Goal: Contribute content

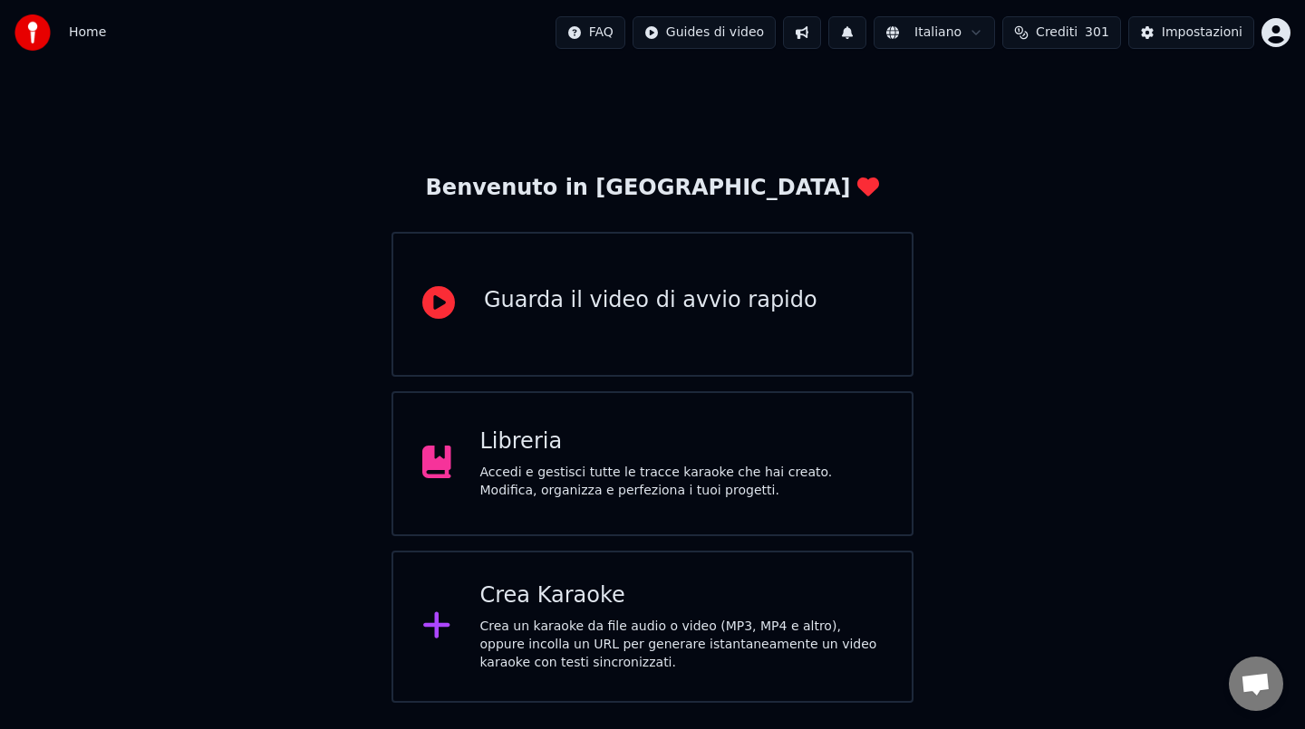
click at [660, 439] on div "Libreria" at bounding box center [681, 442] width 403 height 29
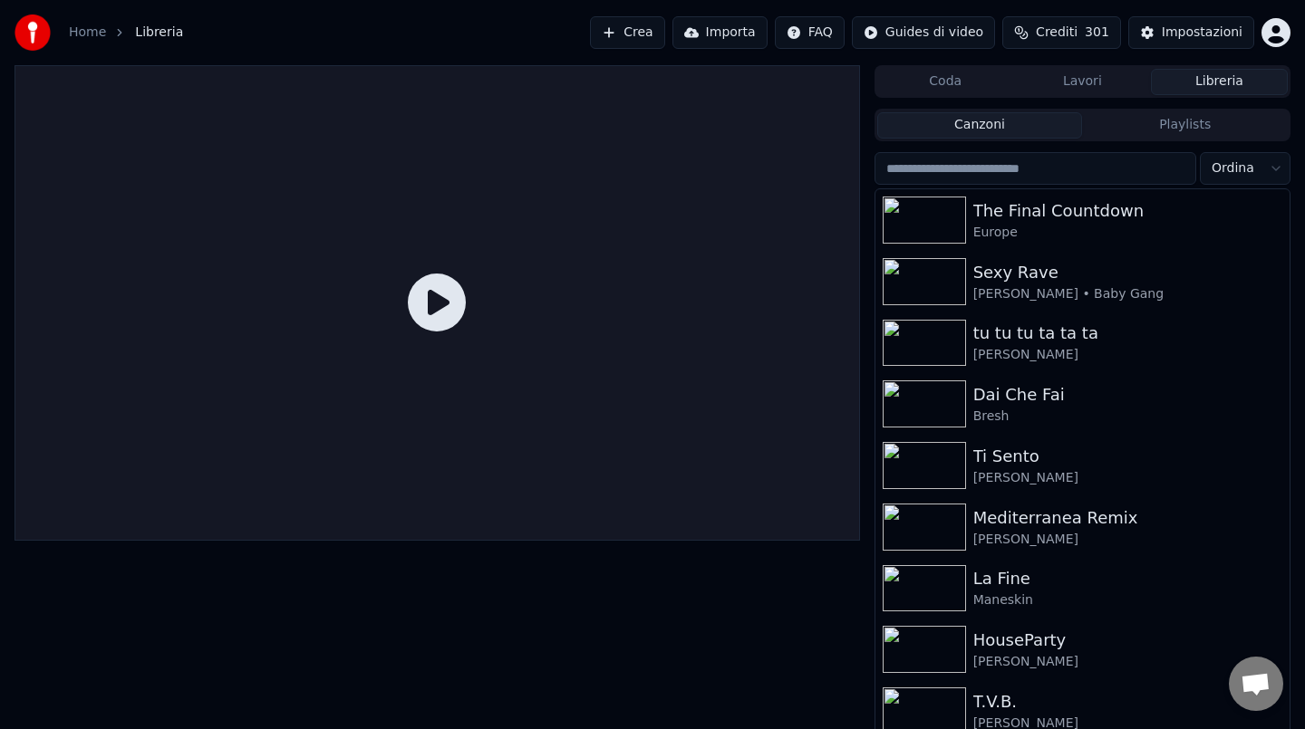
click at [1074, 165] on input "search" at bounding box center [1035, 168] width 322 height 33
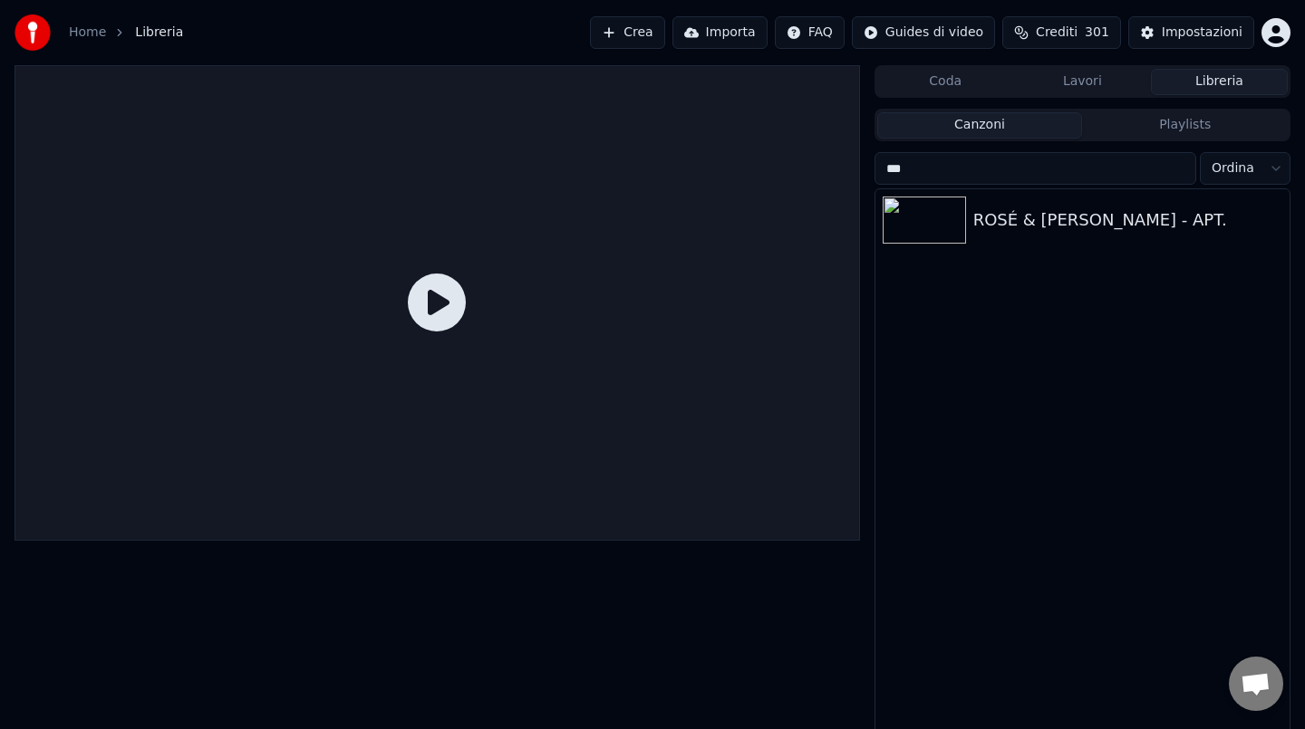
type input "***"
click at [1054, 230] on div "ROSÉ & [PERSON_NAME] - APT." at bounding box center [1127, 219] width 309 height 25
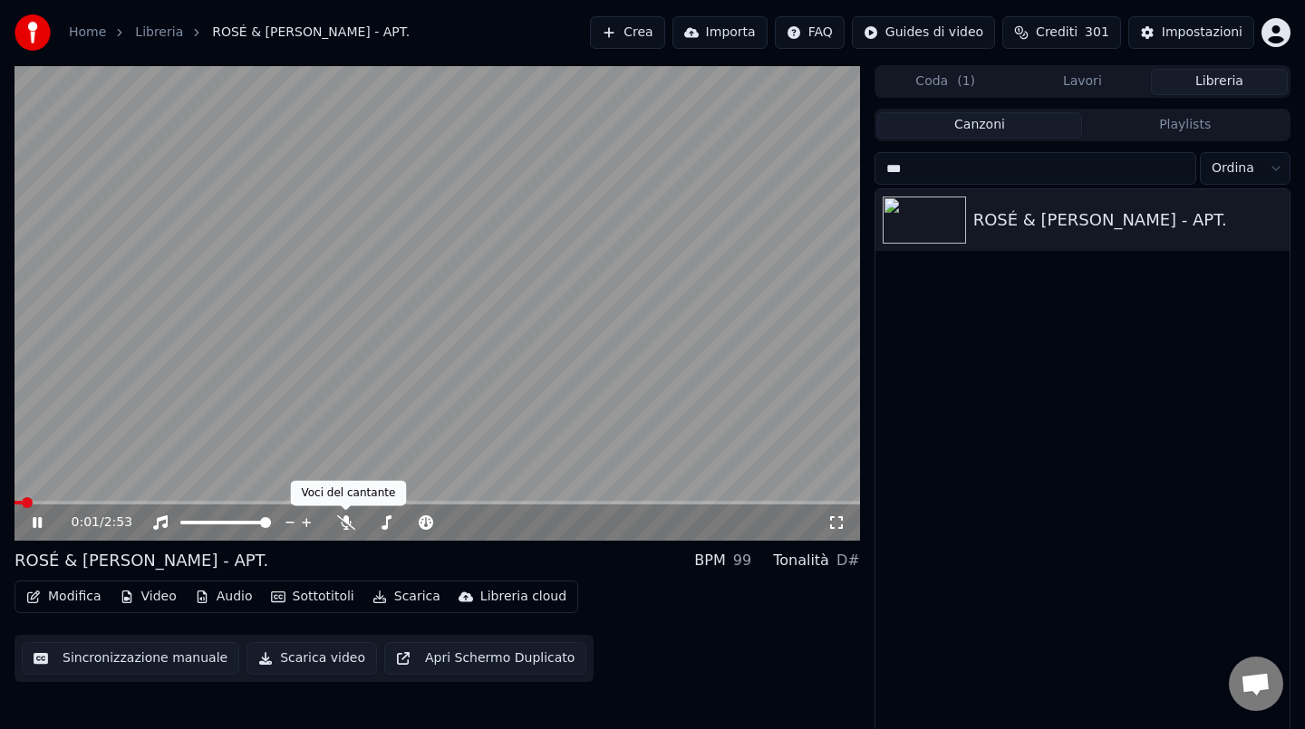
click at [340, 439] on video at bounding box center [436, 303] width 845 height 476
click at [61, 596] on button "Modifica" at bounding box center [64, 596] width 90 height 25
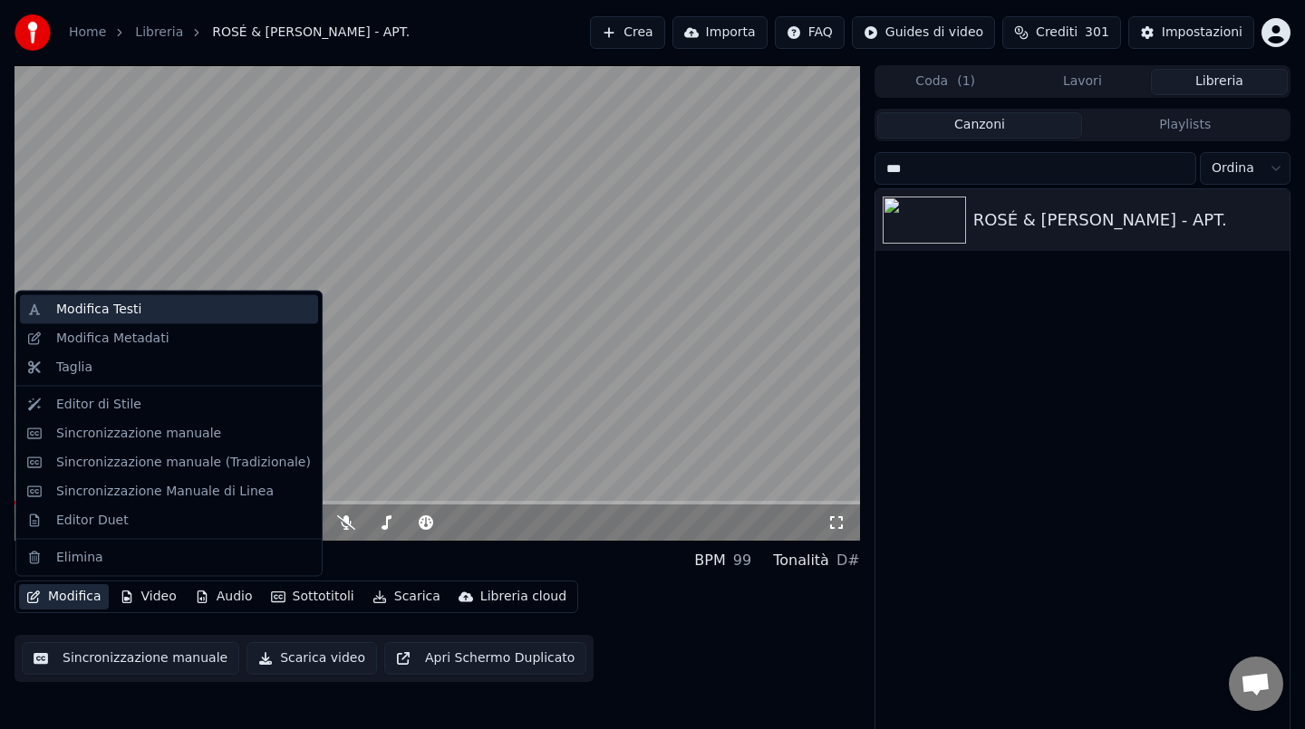
click at [156, 305] on div "Modifica Testi" at bounding box center [183, 310] width 255 height 18
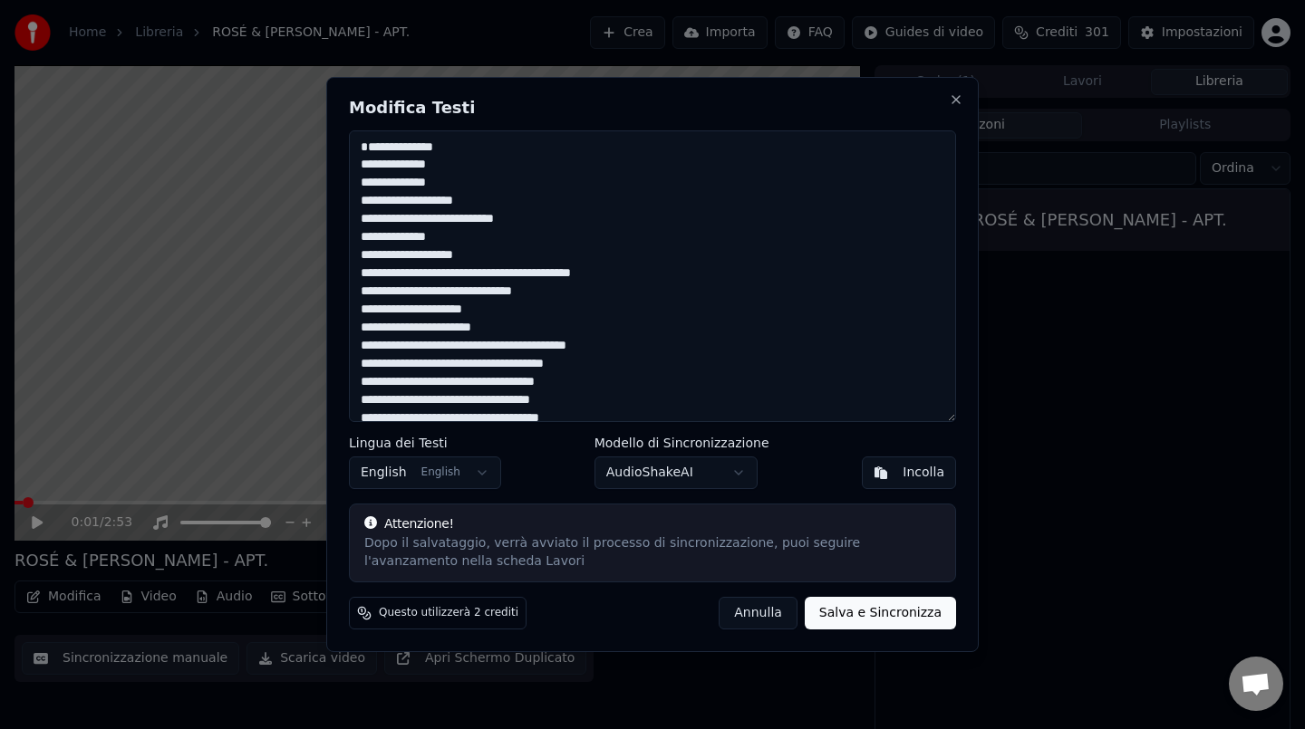
drag, startPoint x: 470, startPoint y: 256, endPoint x: 366, endPoint y: 236, distance: 105.9
click at [366, 236] on textarea at bounding box center [652, 276] width 607 height 292
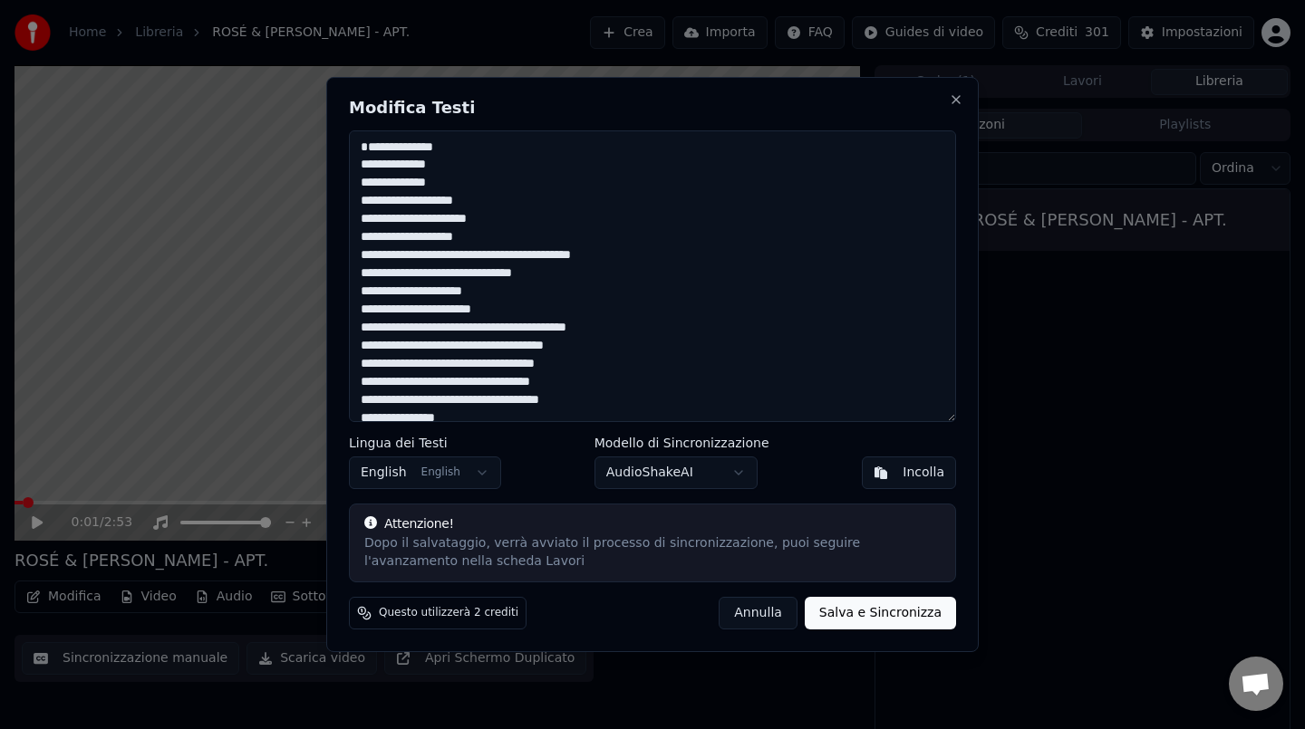
click at [418, 236] on textarea at bounding box center [652, 276] width 607 height 292
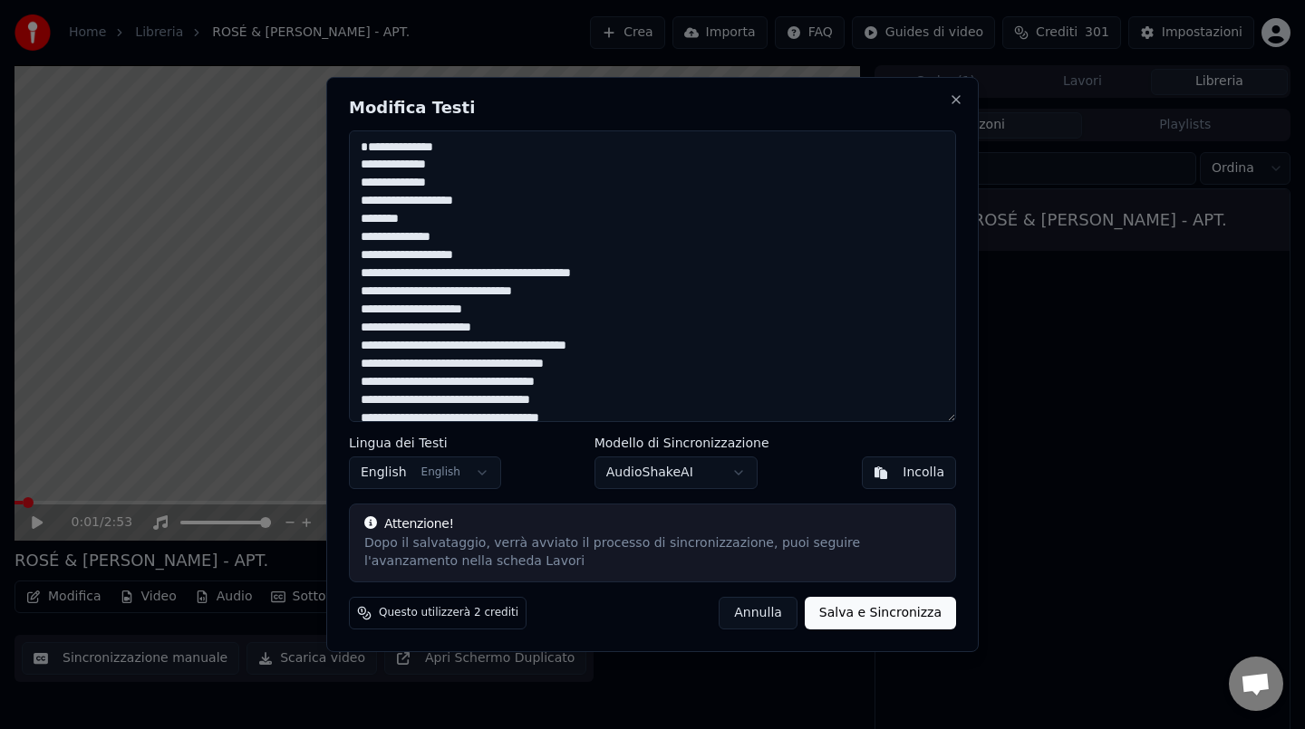
click at [420, 254] on textarea at bounding box center [652, 276] width 607 height 292
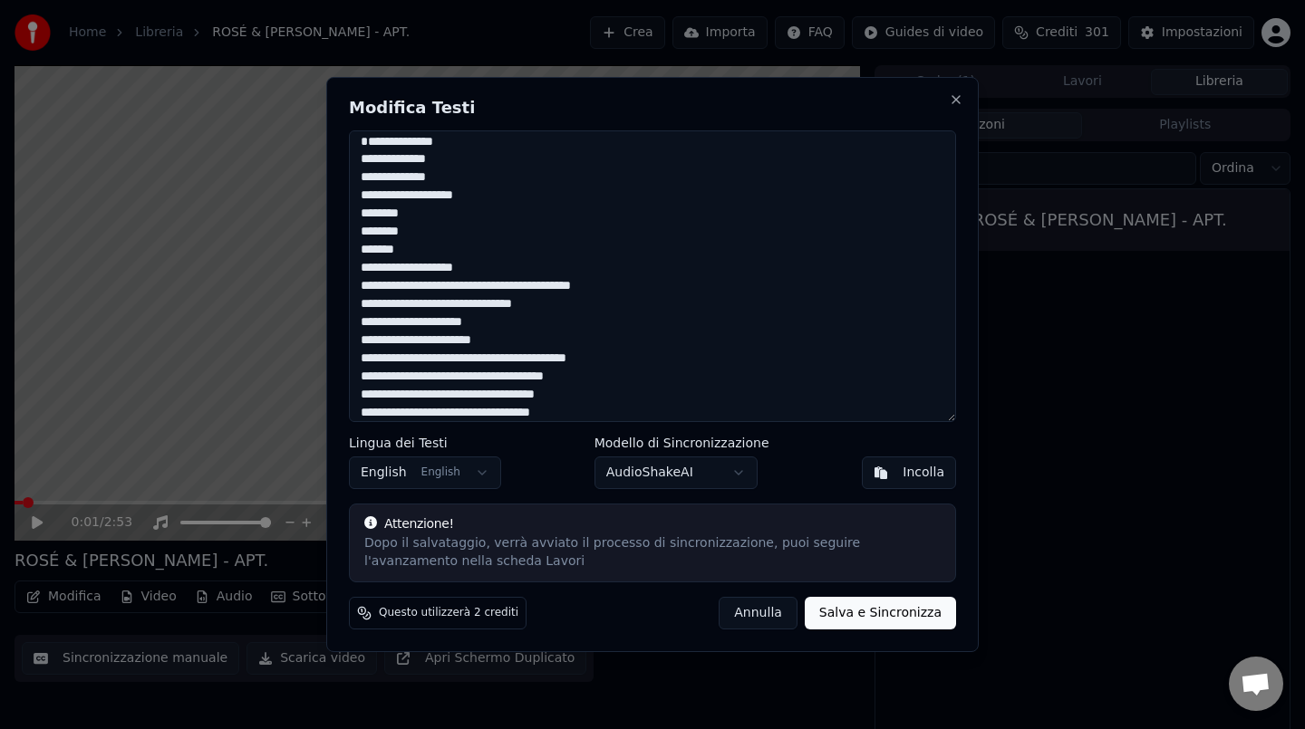
drag, startPoint x: 421, startPoint y: 269, endPoint x: 359, endPoint y: 231, distance: 73.2
click at [359, 231] on textarea at bounding box center [652, 276] width 607 height 292
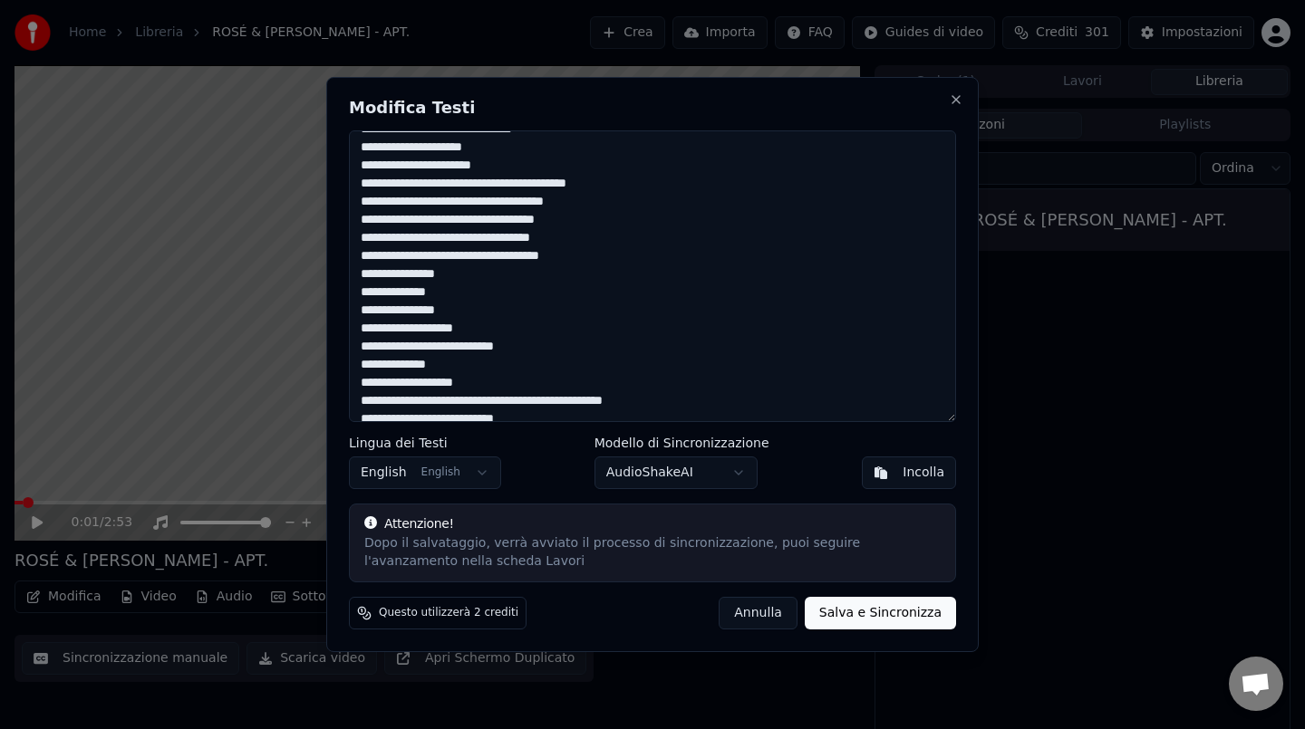
scroll to position [183, 0]
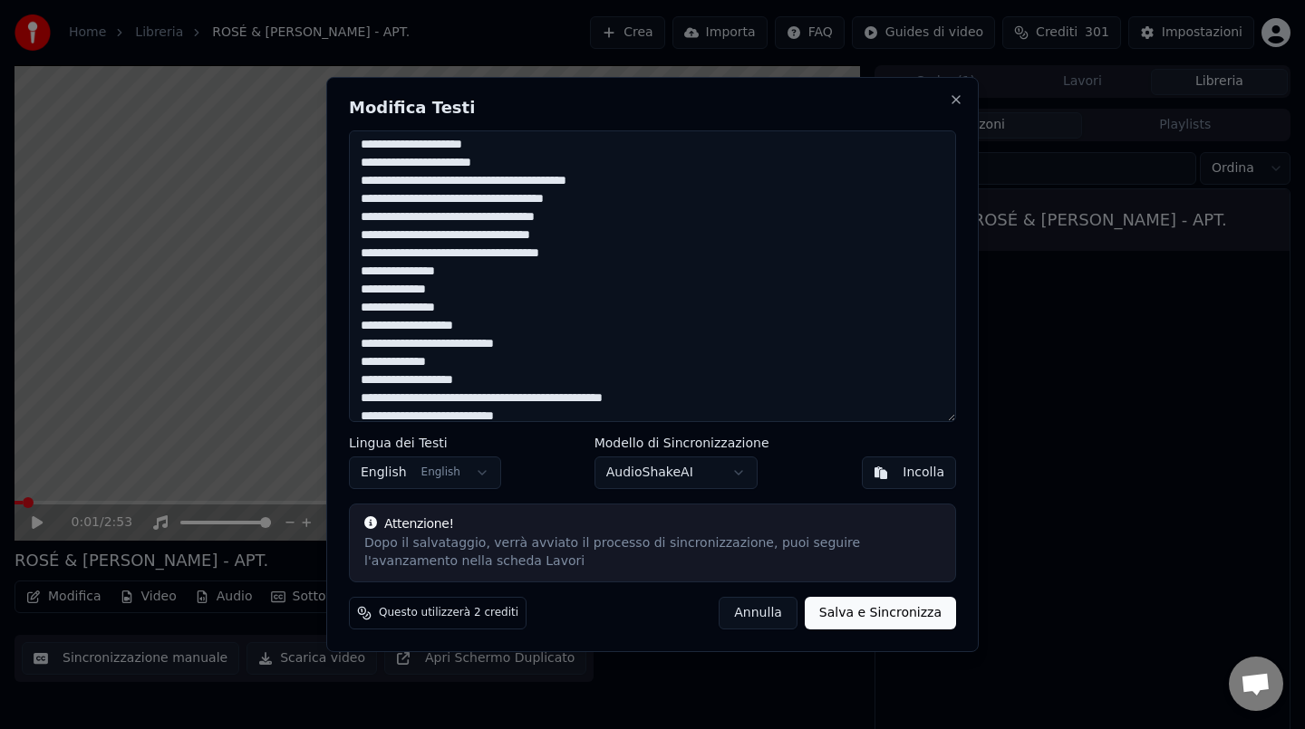
drag, startPoint x: 359, startPoint y: 292, endPoint x: 464, endPoint y: 322, distance: 109.3
click at [464, 322] on textarea at bounding box center [652, 276] width 607 height 292
drag, startPoint x: 357, startPoint y: 356, endPoint x: 466, endPoint y: 379, distance: 111.1
click at [466, 379] on textarea at bounding box center [652, 276] width 607 height 292
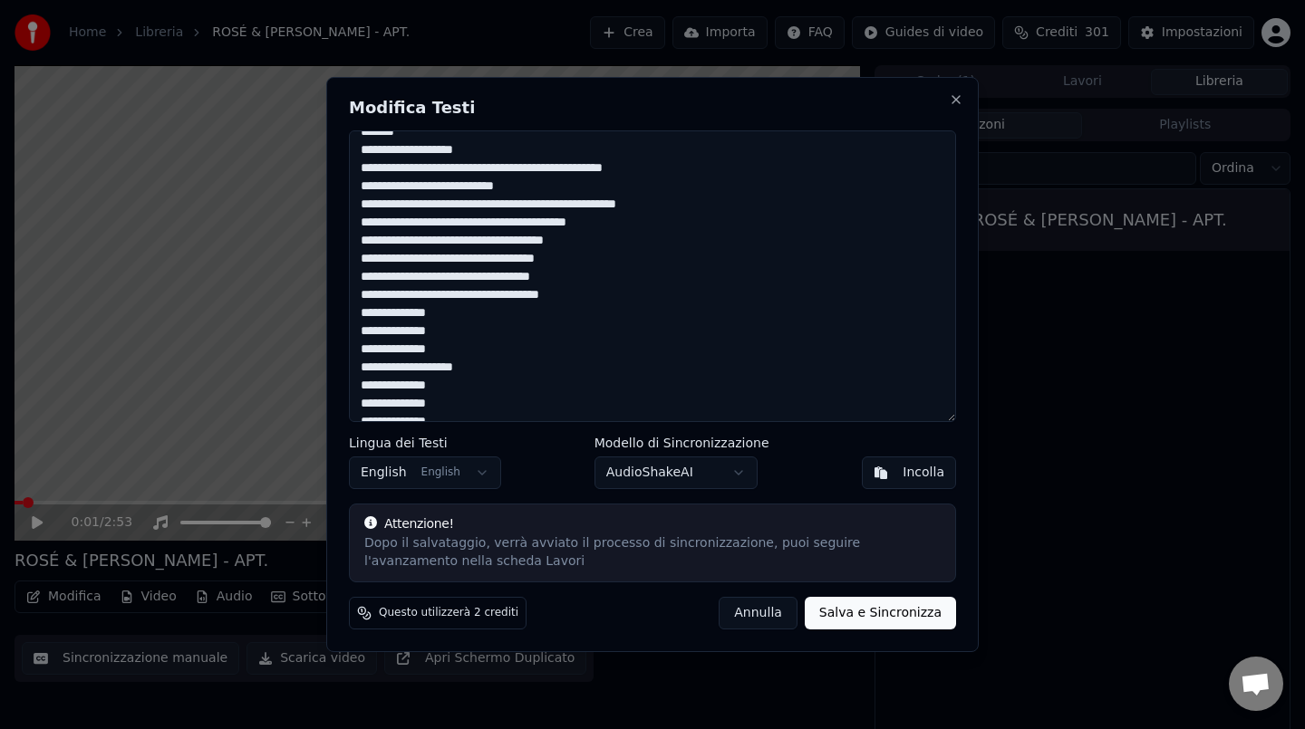
scroll to position [449, 0]
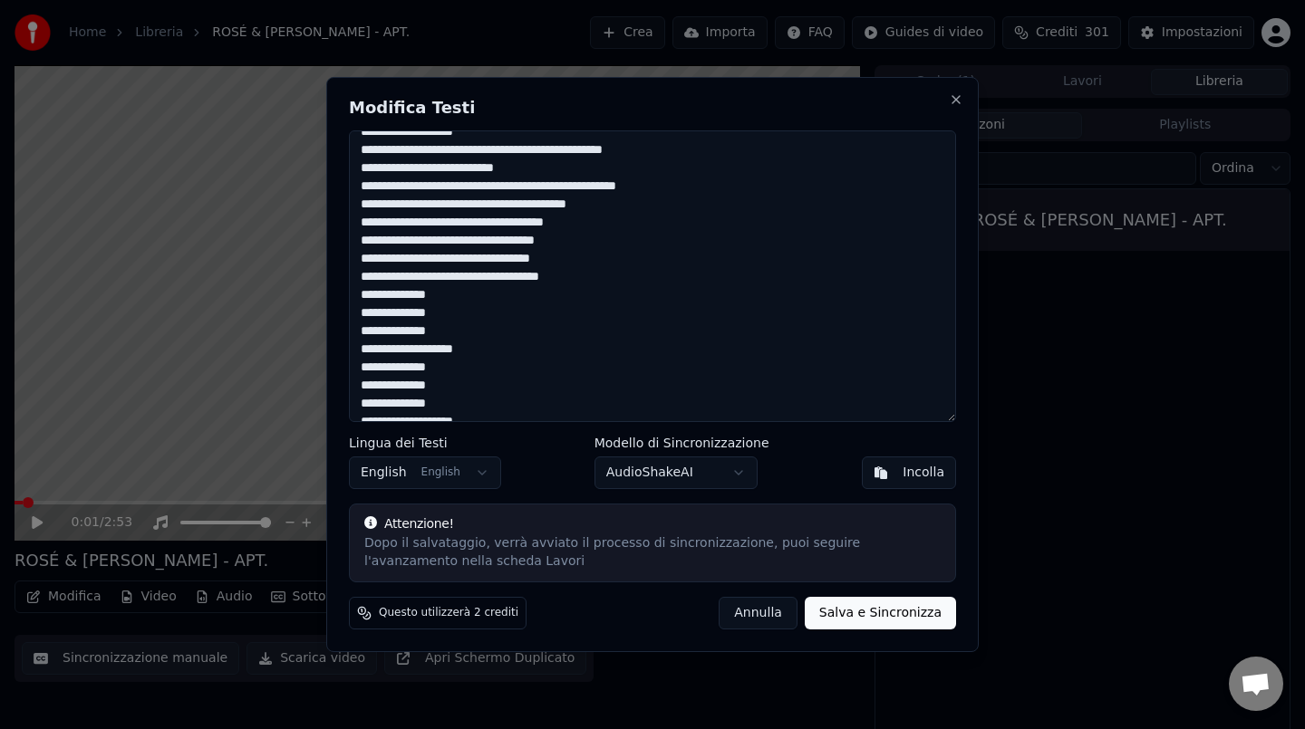
drag, startPoint x: 356, startPoint y: 310, endPoint x: 451, endPoint y: 347, distance: 102.1
click at [451, 347] on textarea at bounding box center [652, 276] width 607 height 292
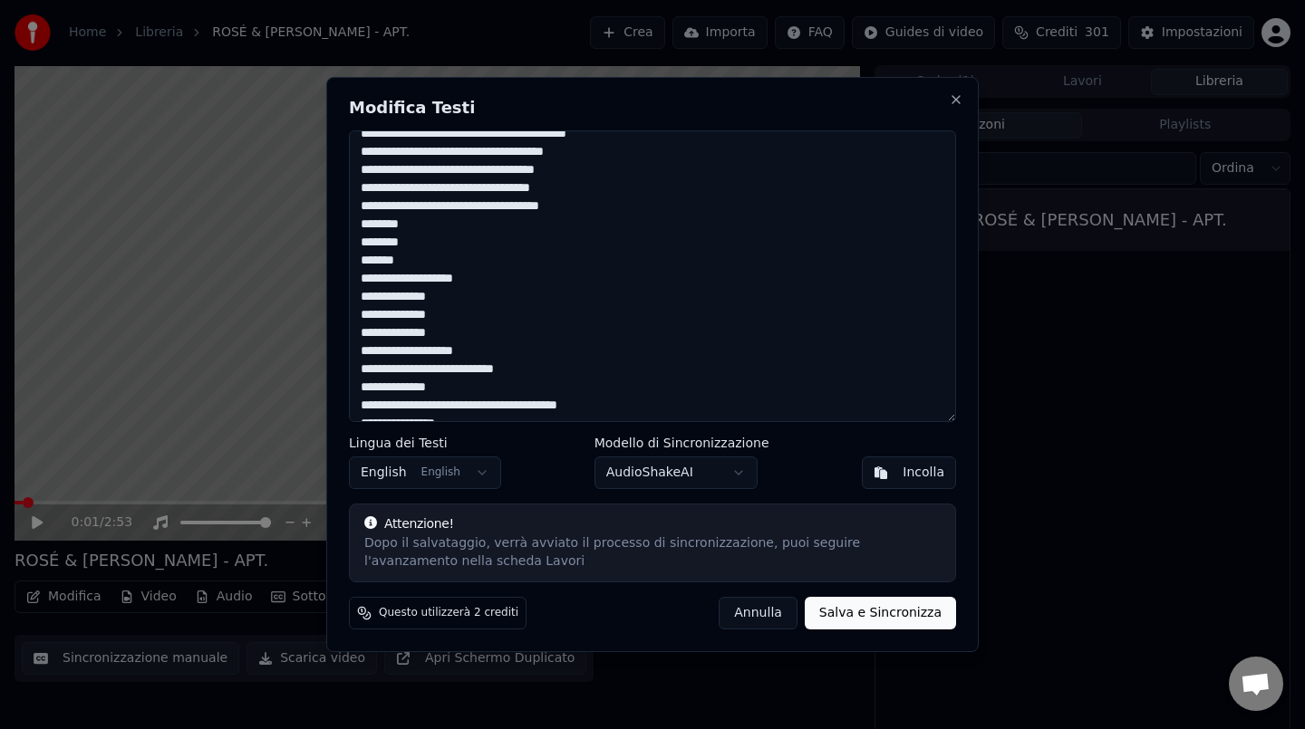
scroll to position [531, 0]
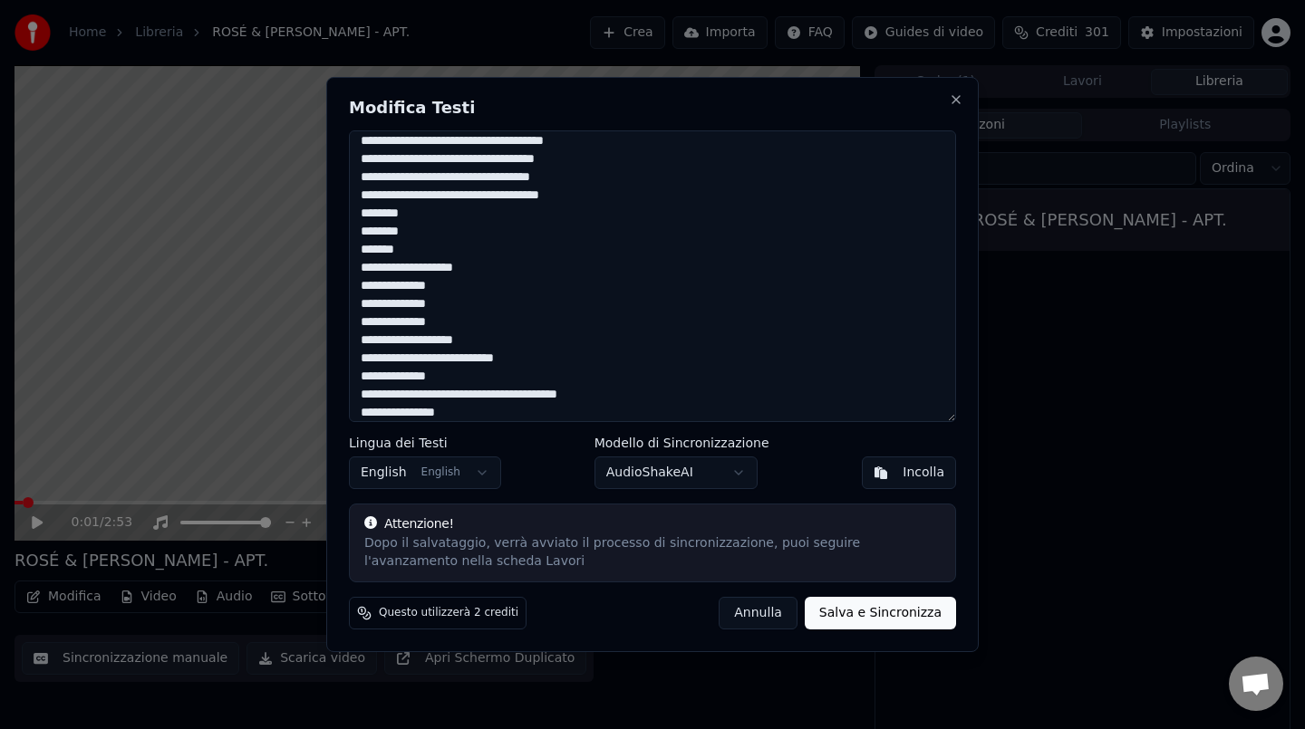
drag, startPoint x: 361, startPoint y: 303, endPoint x: 461, endPoint y: 349, distance: 110.7
click at [461, 349] on textarea at bounding box center [652, 276] width 607 height 292
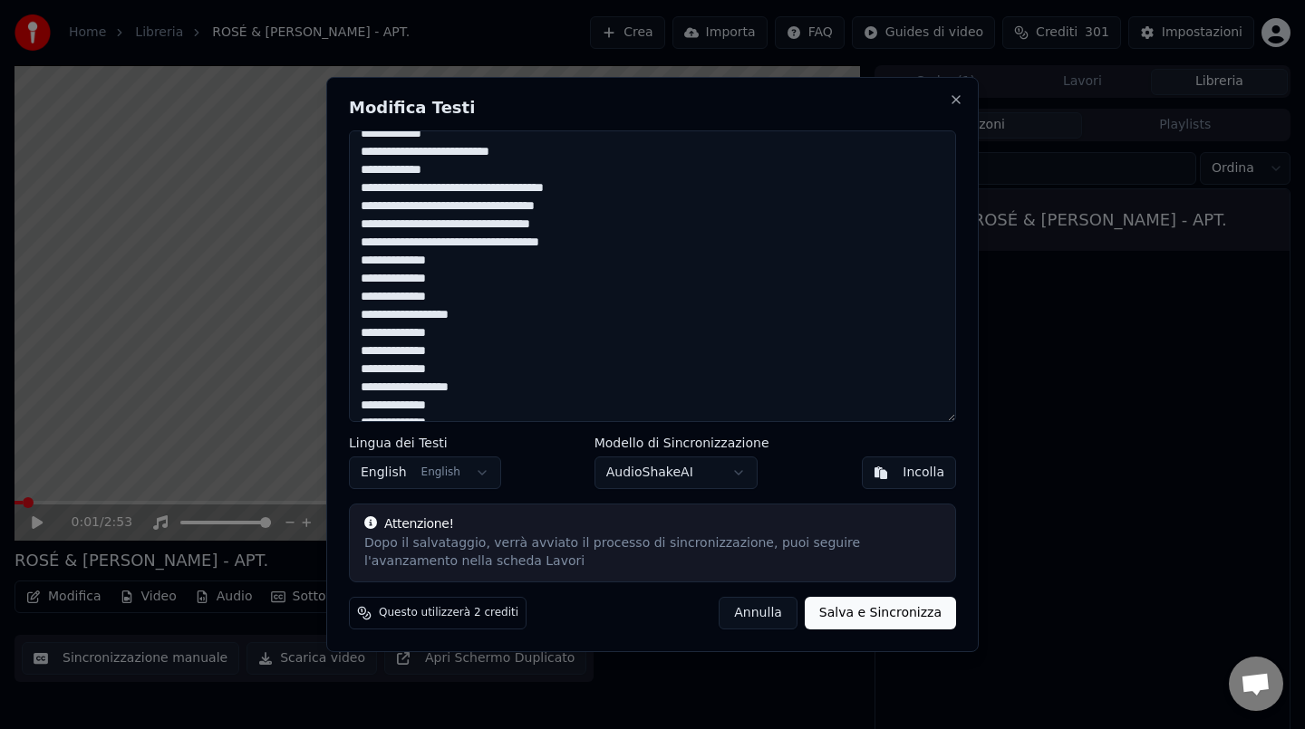
scroll to position [908, 0]
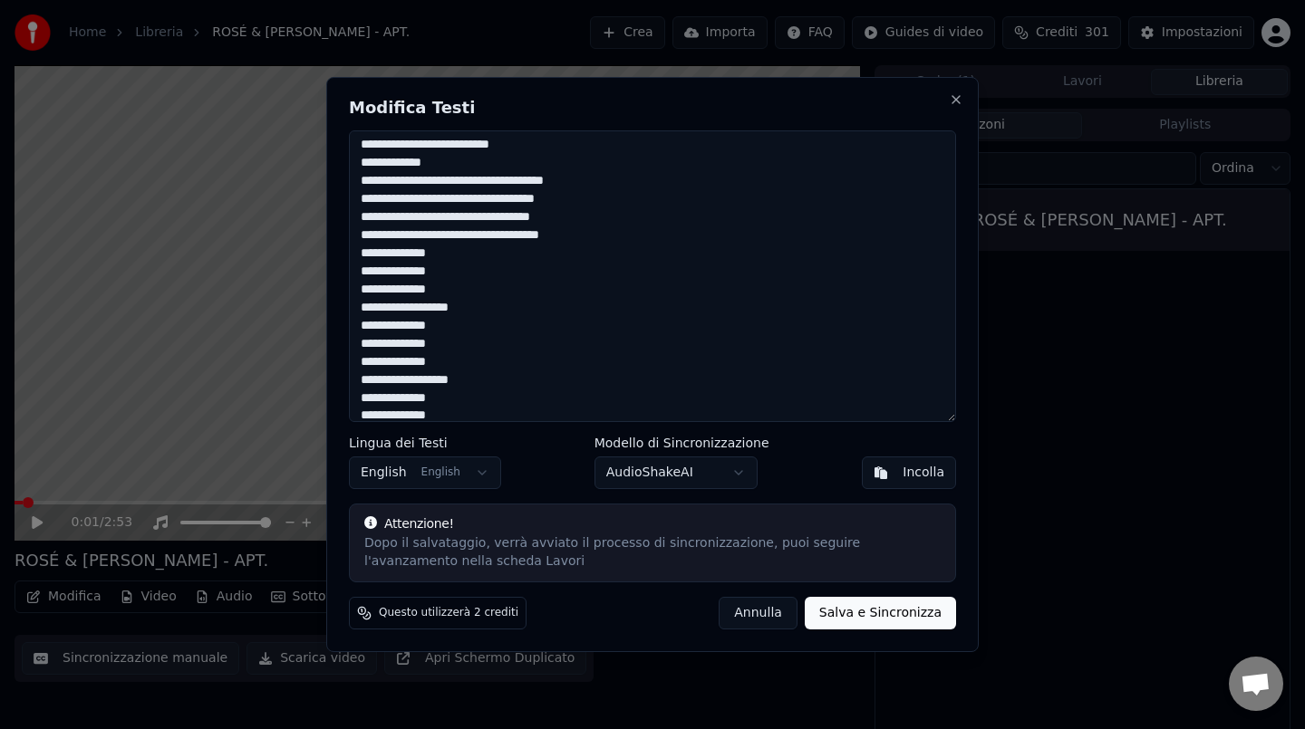
drag, startPoint x: 356, startPoint y: 269, endPoint x: 468, endPoint y: 306, distance: 118.3
click at [468, 306] on textarea at bounding box center [652, 276] width 607 height 292
drag, startPoint x: 361, startPoint y: 344, endPoint x: 482, endPoint y: 374, distance: 125.0
click at [482, 374] on textarea at bounding box center [652, 276] width 607 height 292
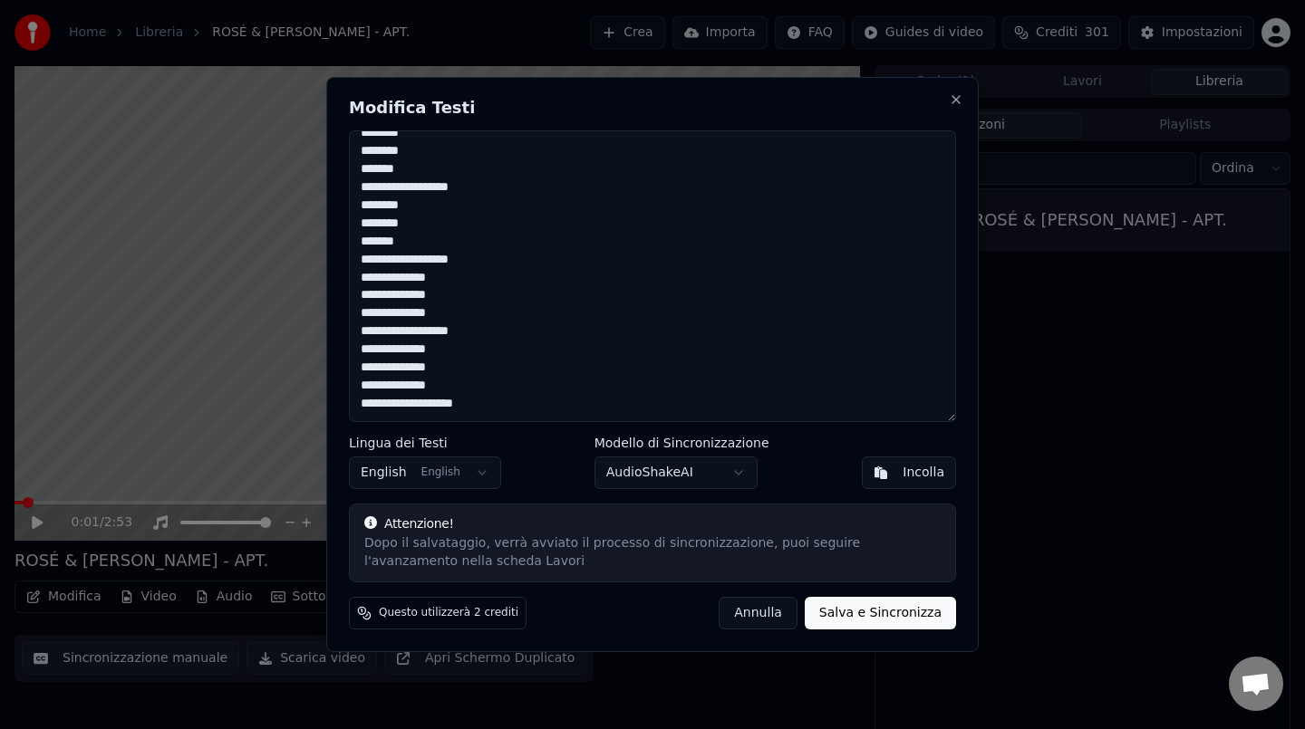
scroll to position [1047, 0]
drag, startPoint x: 360, startPoint y: 275, endPoint x: 484, endPoint y: 315, distance: 130.7
click at [484, 315] on textarea at bounding box center [652, 276] width 607 height 292
drag, startPoint x: 357, startPoint y: 349, endPoint x: 490, endPoint y: 382, distance: 137.3
click at [490, 382] on textarea at bounding box center [652, 276] width 607 height 292
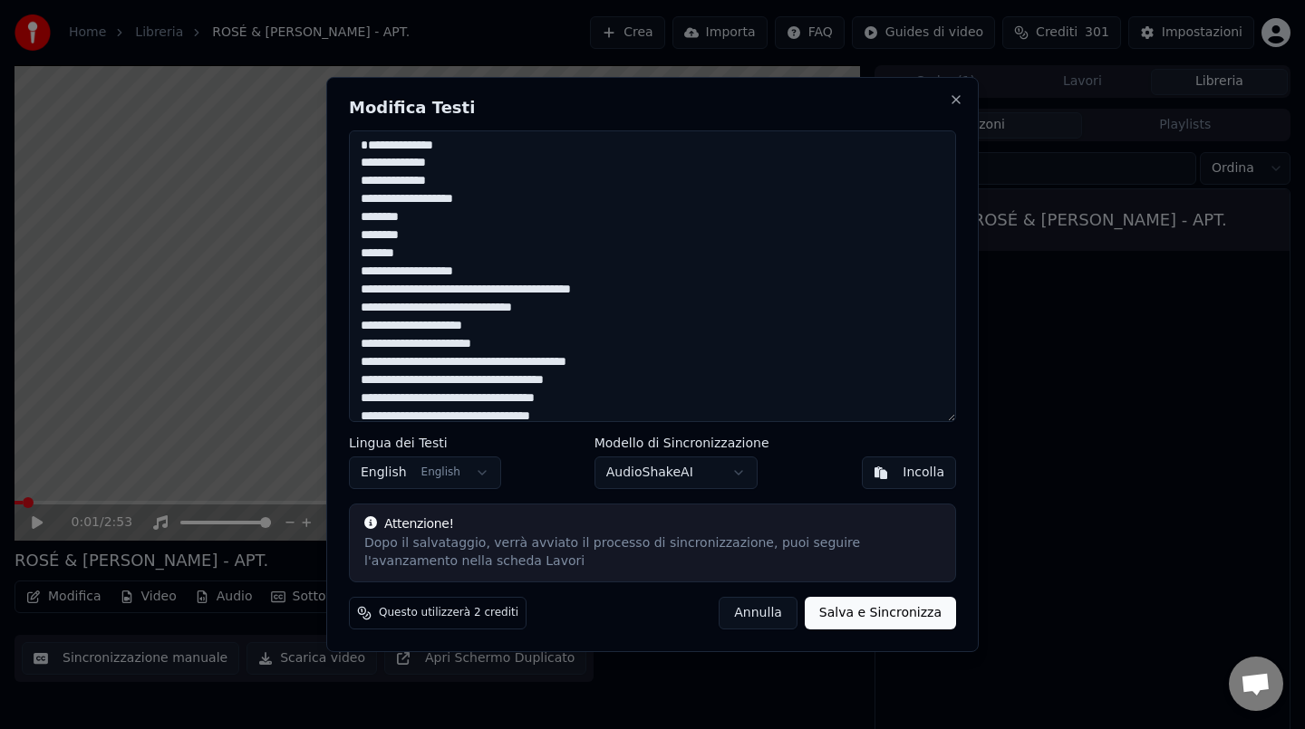
scroll to position [0, 0]
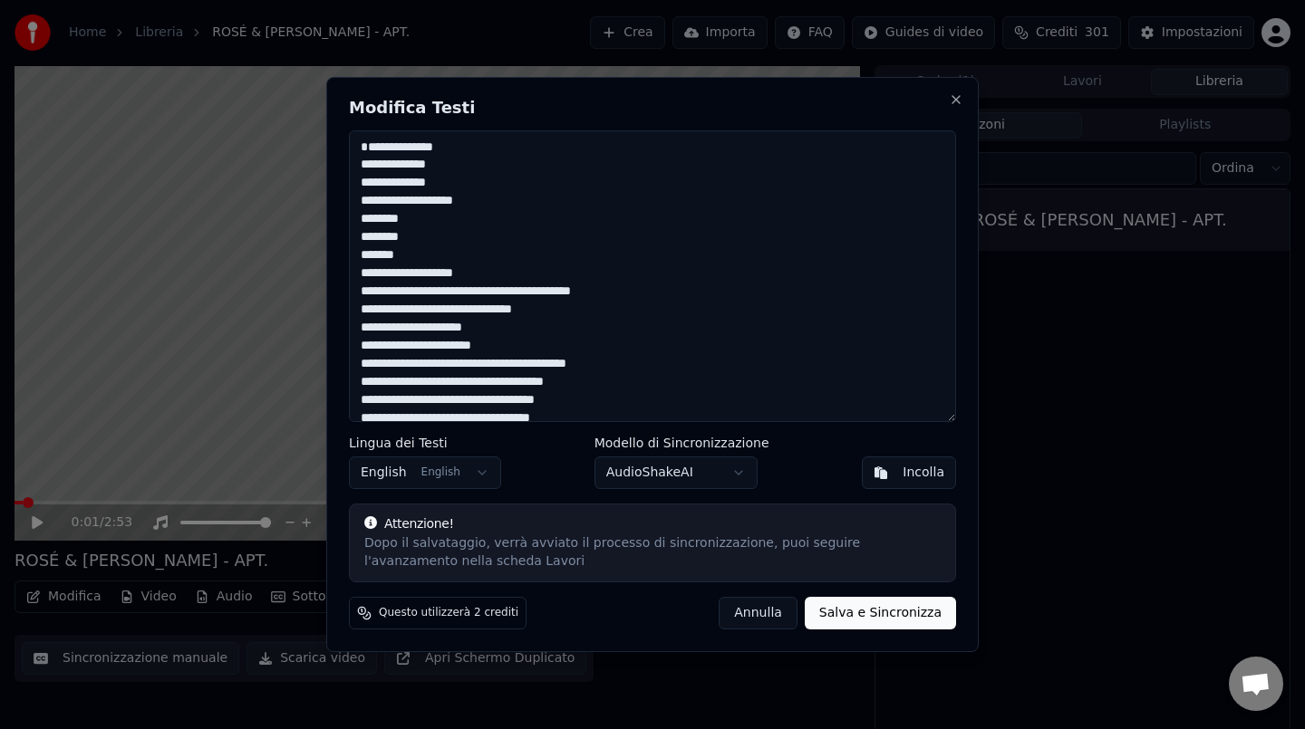
drag, startPoint x: 356, startPoint y: 160, endPoint x: 469, endPoint y: 208, distance: 123.0
click at [469, 208] on textarea at bounding box center [652, 276] width 607 height 292
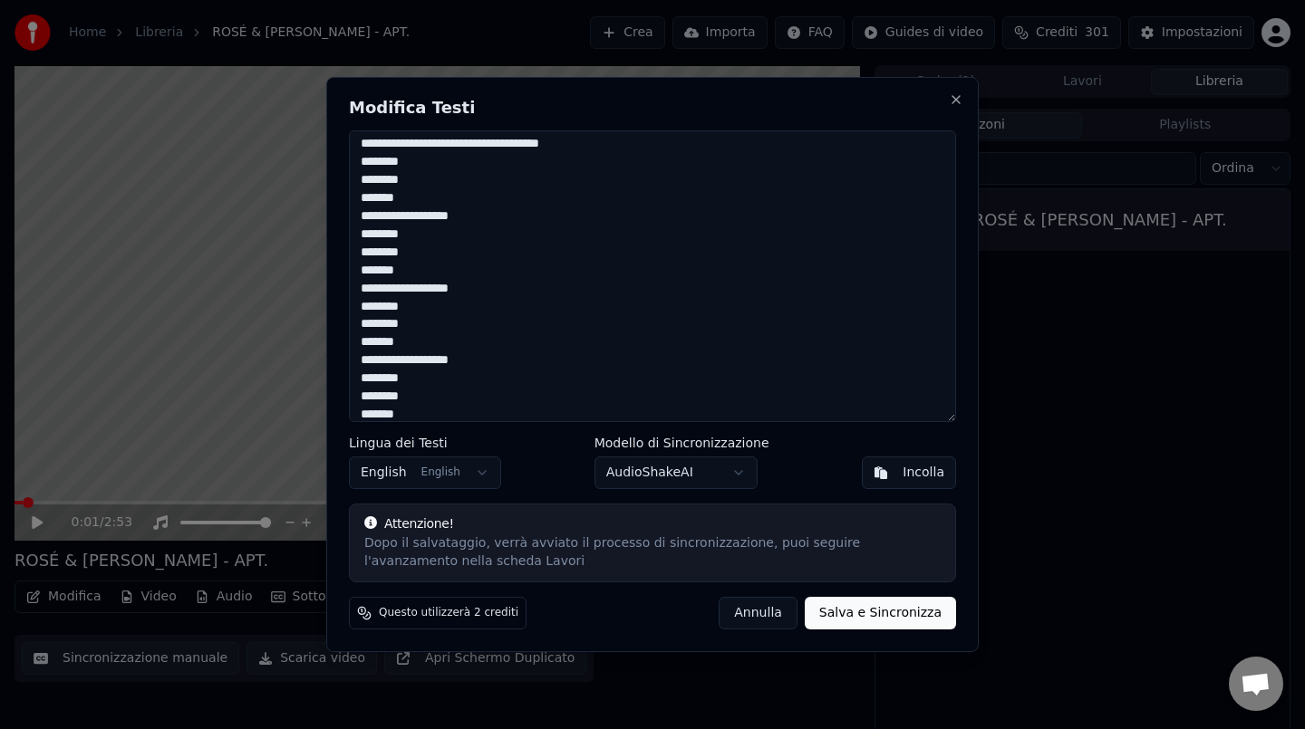
scroll to position [1047, 0]
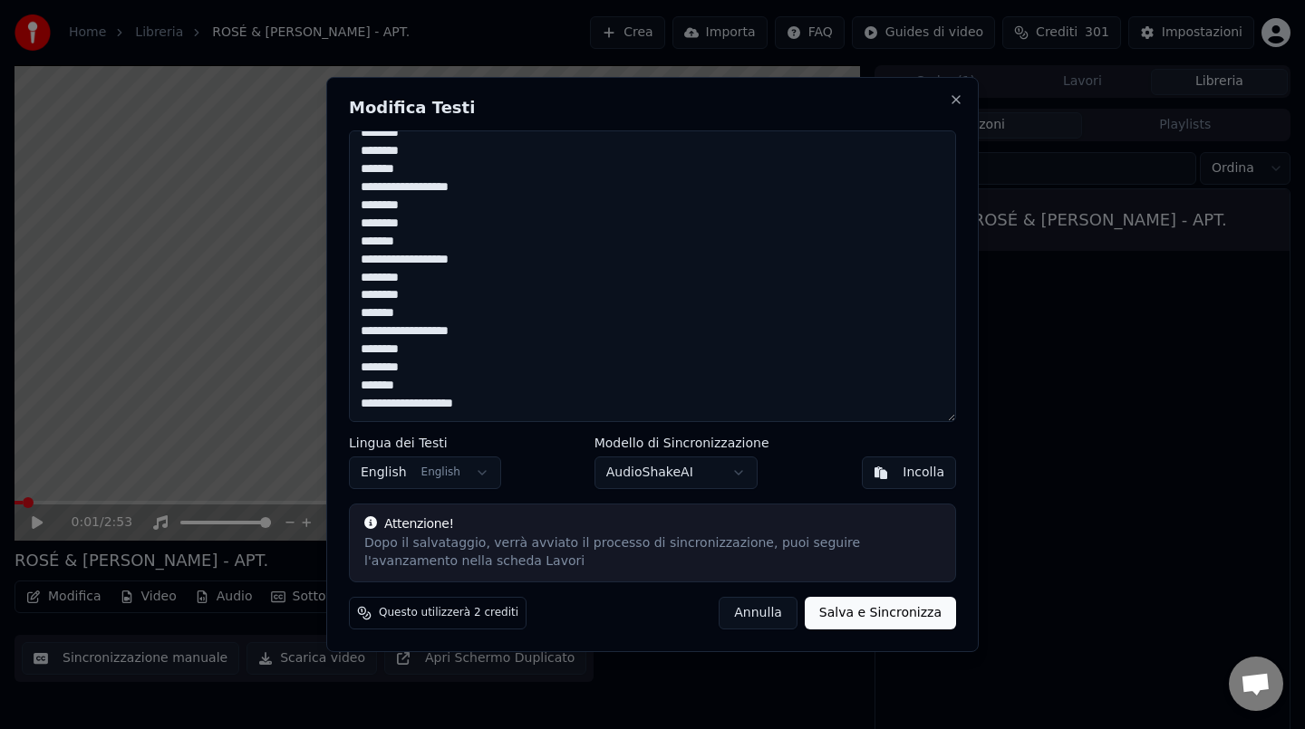
click at [863, 605] on button "Salva e Sincronizza" at bounding box center [880, 613] width 151 height 33
type textarea "**********"
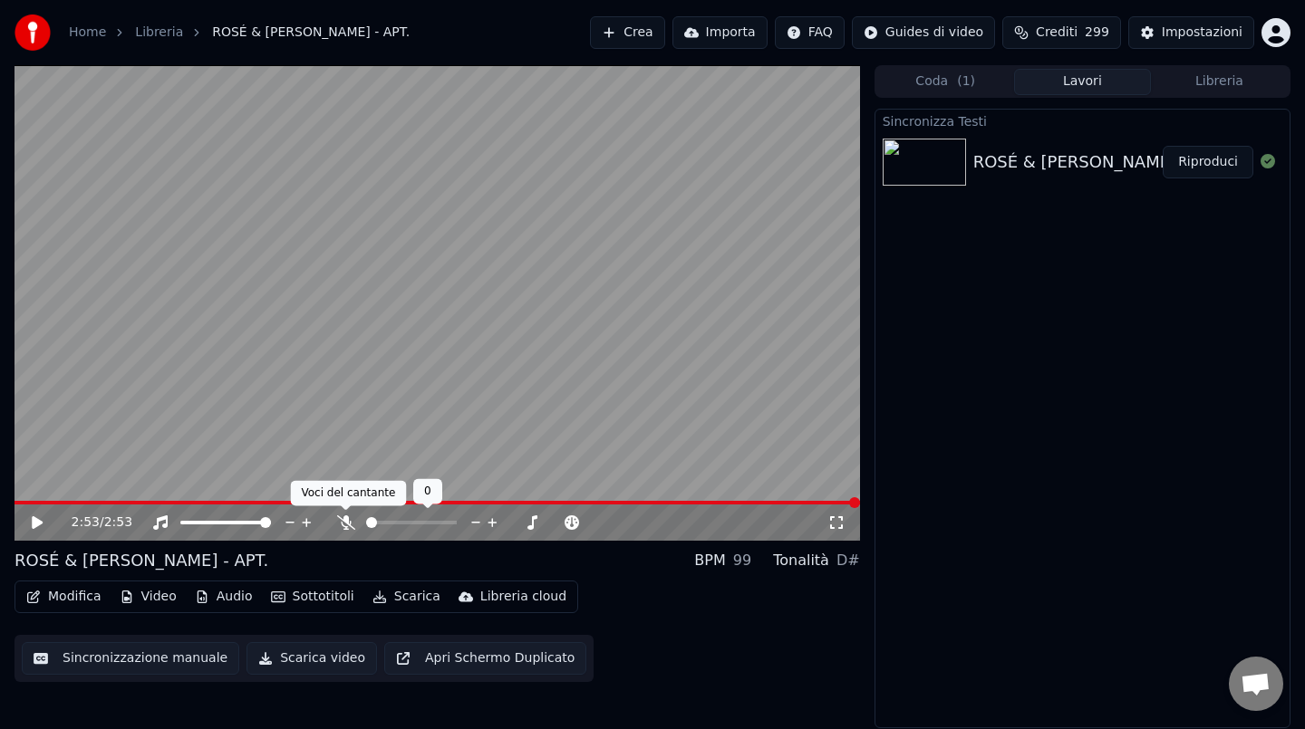
click at [343, 516] on icon at bounding box center [346, 523] width 18 height 14
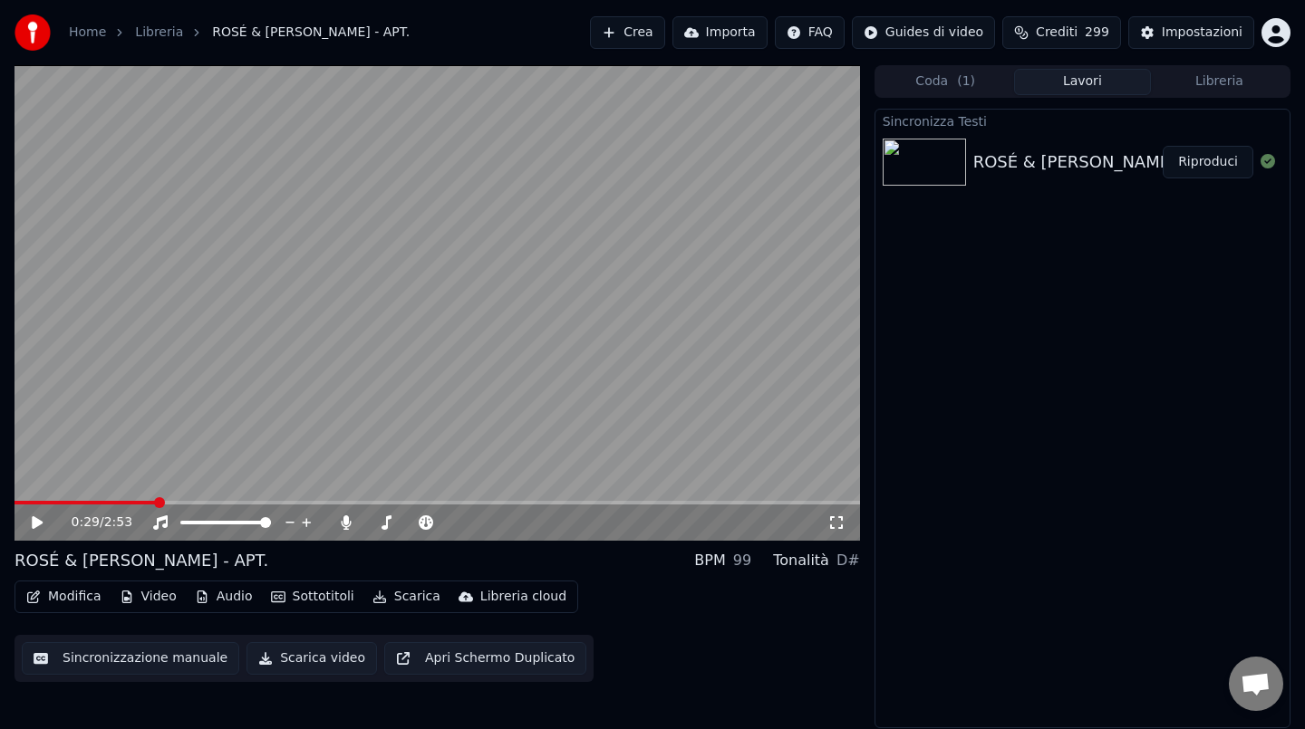
click at [156, 501] on span at bounding box center [84, 503] width 141 height 4
click at [35, 525] on icon at bounding box center [37, 522] width 11 height 13
click at [452, 360] on video at bounding box center [436, 303] width 845 height 476
click at [408, 602] on button "Scarica" at bounding box center [406, 596] width 82 height 25
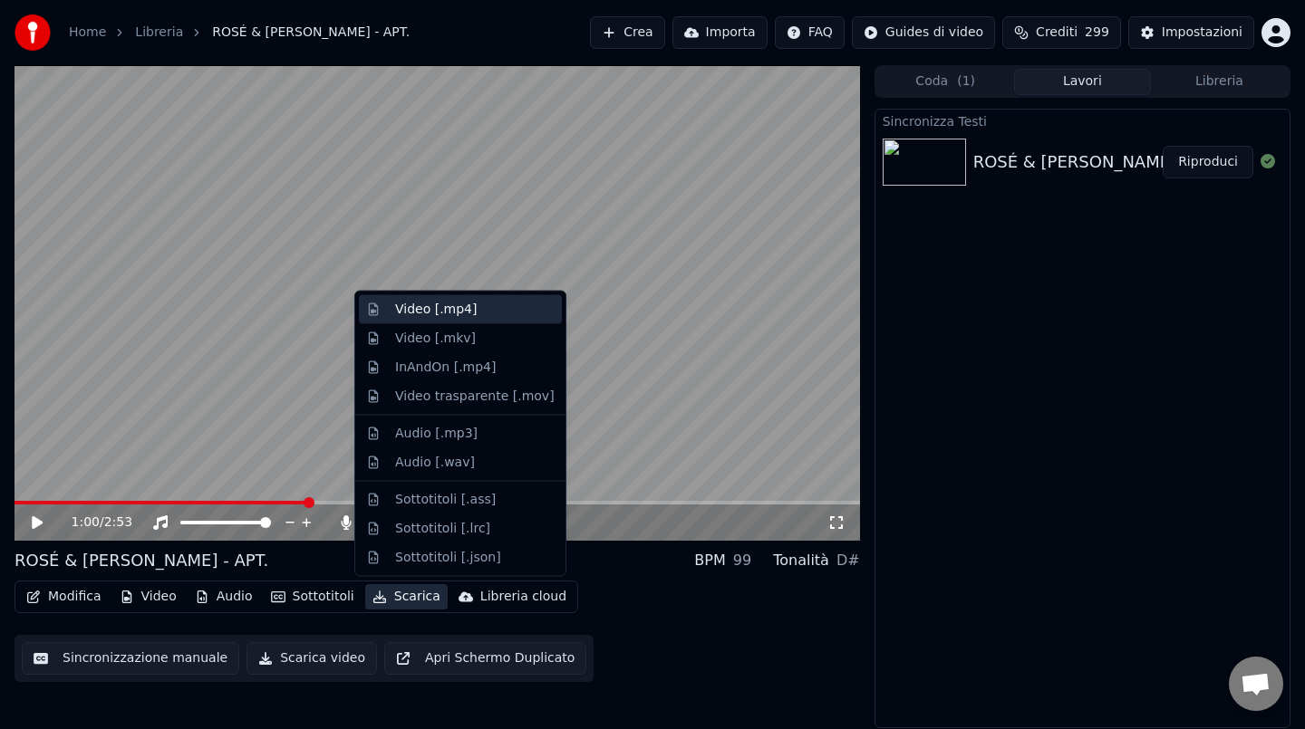
click at [478, 318] on div "Video [.mp4]" at bounding box center [460, 309] width 203 height 29
